Goal: Task Accomplishment & Management: Manage account settings

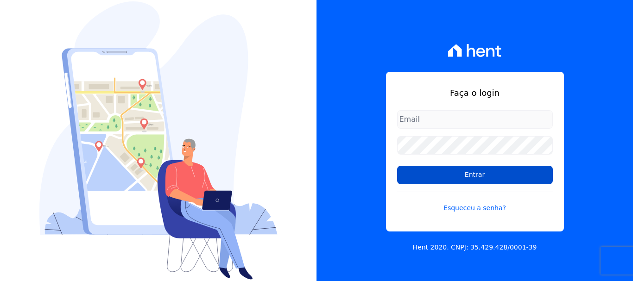
type input "[EMAIL_ADDRESS][DOMAIN_NAME]"
click at [475, 175] on input "Entrar" at bounding box center [475, 175] width 156 height 19
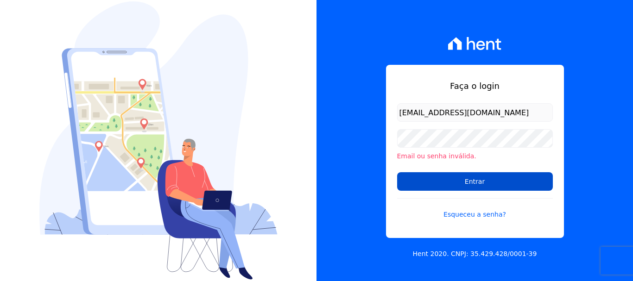
click at [472, 180] on input "Entrar" at bounding box center [475, 181] width 156 height 19
click at [475, 181] on input "Entrar" at bounding box center [475, 181] width 156 height 19
click at [470, 179] on input "Entrar" at bounding box center [475, 181] width 156 height 19
click at [478, 180] on input "Entrar" at bounding box center [475, 181] width 156 height 19
click at [467, 181] on input "Entrar" at bounding box center [475, 181] width 156 height 19
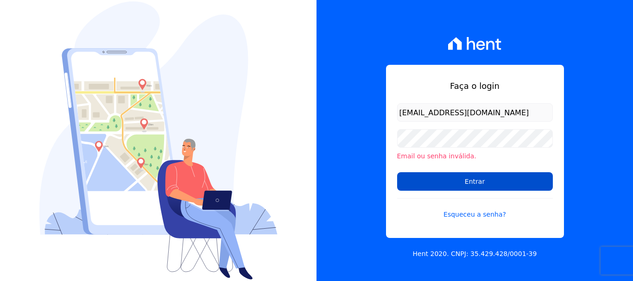
click at [481, 183] on input "Entrar" at bounding box center [475, 181] width 156 height 19
